Goal: Transaction & Acquisition: Purchase product/service

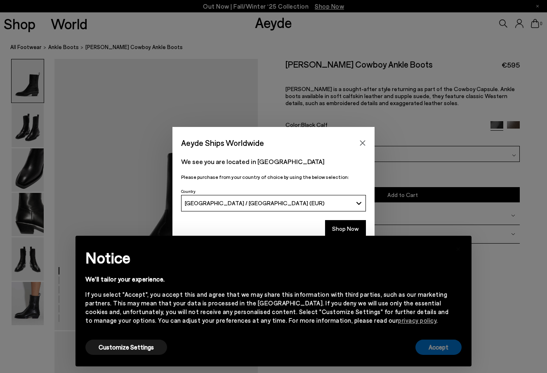
click at [429, 342] on button "Accept" at bounding box center [439, 347] width 46 height 15
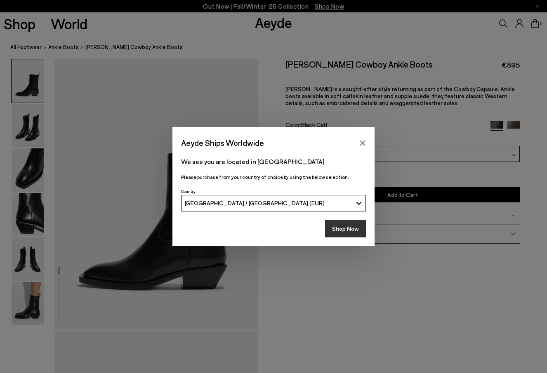
click at [350, 237] on button "Shop Now" at bounding box center [345, 228] width 41 height 17
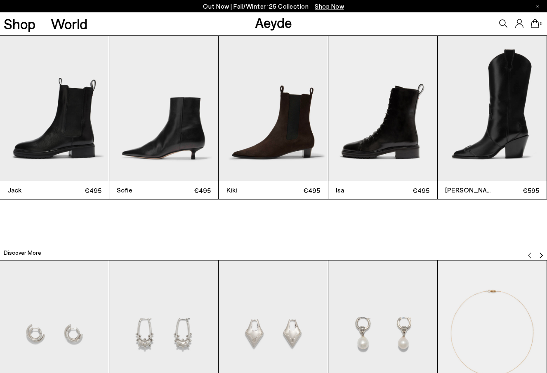
scroll to position [1743, 0]
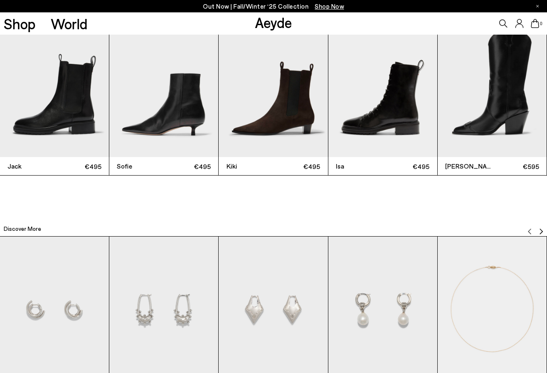
click at [393, 146] on img "4 / 12" at bounding box center [382, 84] width 109 height 145
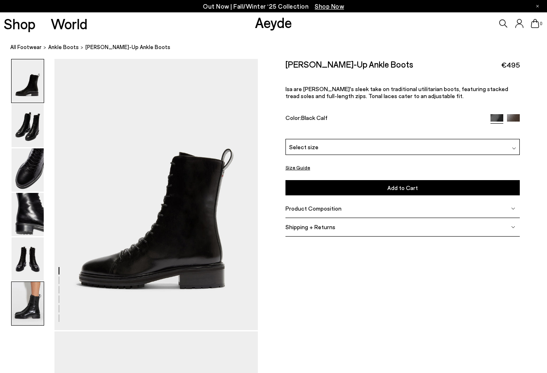
click at [20, 302] on img at bounding box center [28, 303] width 32 height 43
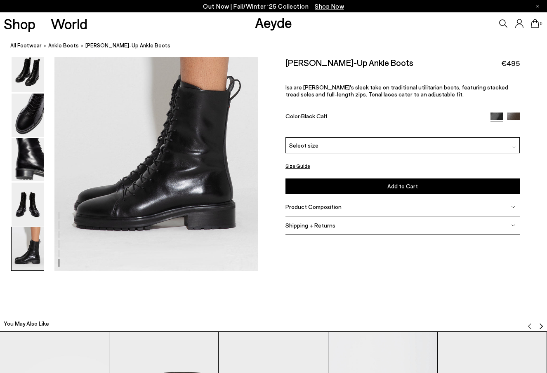
scroll to position [1424, 0]
click at [26, 211] on img at bounding box center [28, 203] width 32 height 43
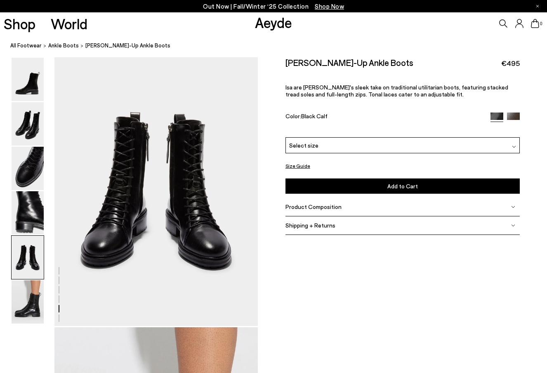
scroll to position [1094, 0]
click at [417, 142] on div "Select size" at bounding box center [403, 145] width 234 height 16
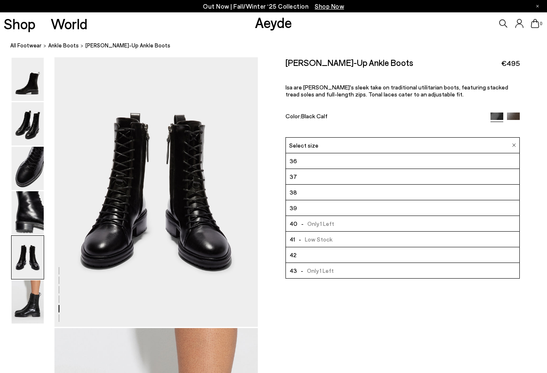
click at [339, 223] on li "40 - Only 1 Left" at bounding box center [403, 224] width 234 height 16
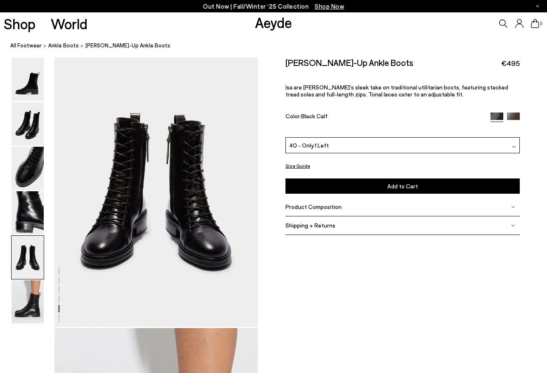
click at [298, 165] on button "Size Guide" at bounding box center [298, 166] width 25 height 10
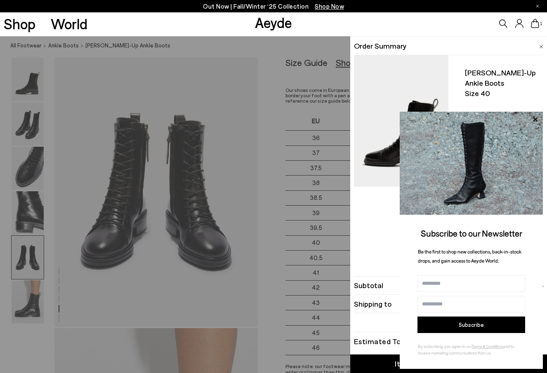
click at [309, 76] on div "Quick Add Color Size View Details Order Summary Isa lace-up ankle boots Size 40…" at bounding box center [273, 204] width 547 height 337
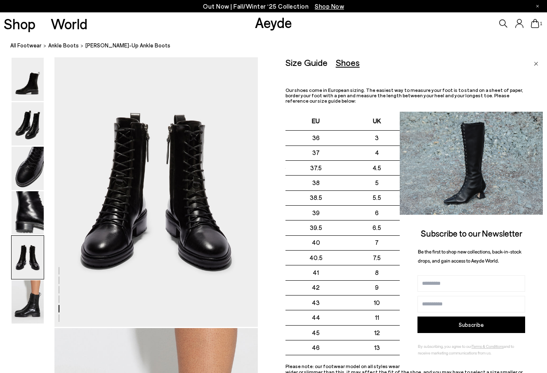
click at [532, 114] on icon at bounding box center [535, 119] width 11 height 11
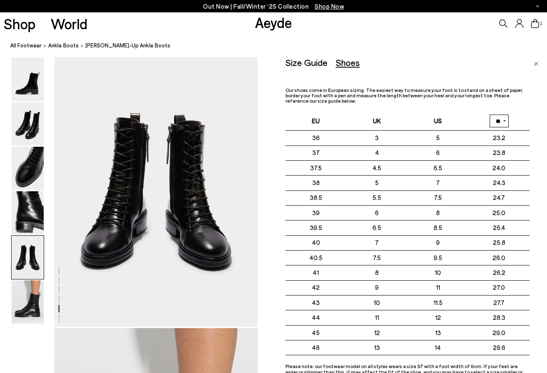
click at [534, 65] on img "Close" at bounding box center [536, 64] width 5 height 4
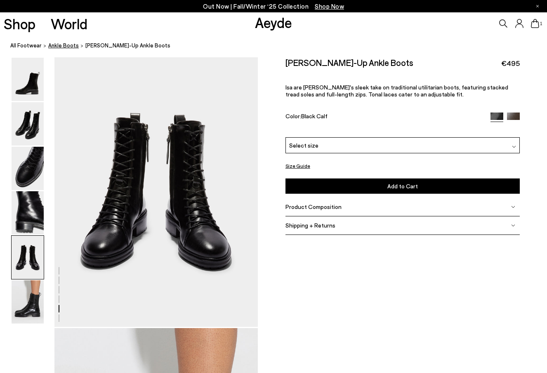
click at [63, 43] on span "ankle boots" at bounding box center [63, 45] width 31 height 7
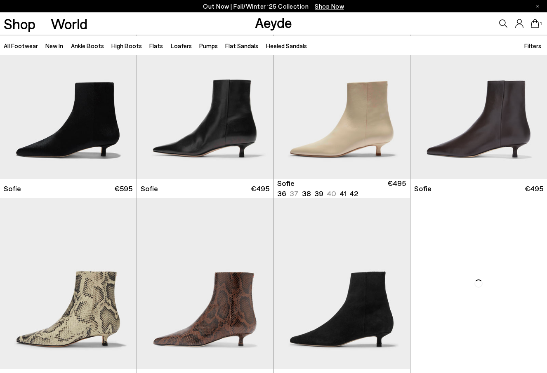
scroll to position [809, 0]
